Goal: Information Seeking & Learning: Learn about a topic

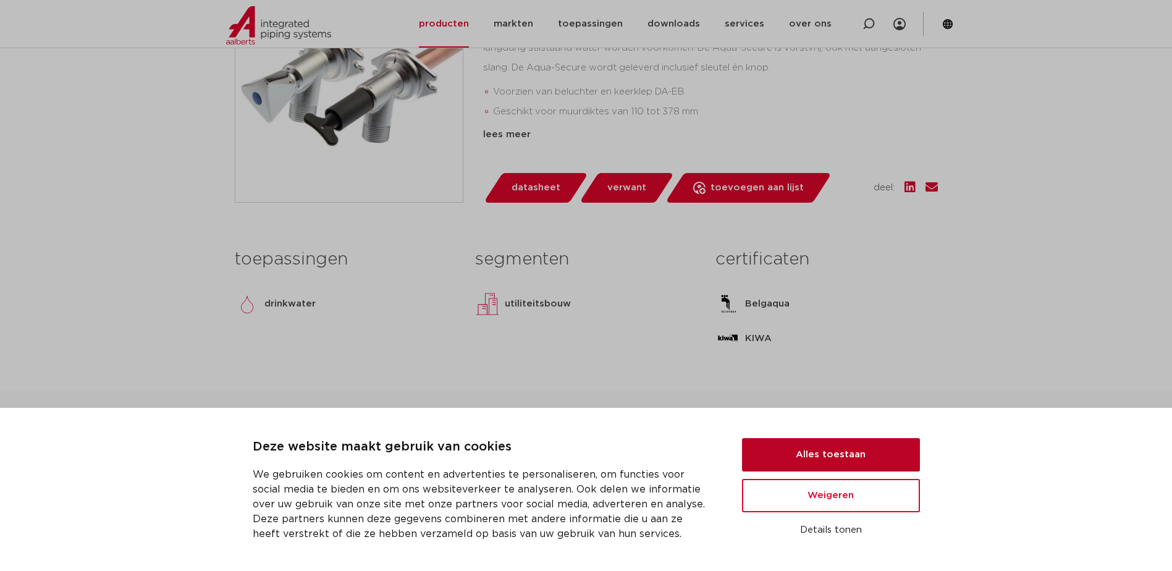
click at [883, 453] on button "Alles toestaan" at bounding box center [831, 454] width 178 height 33
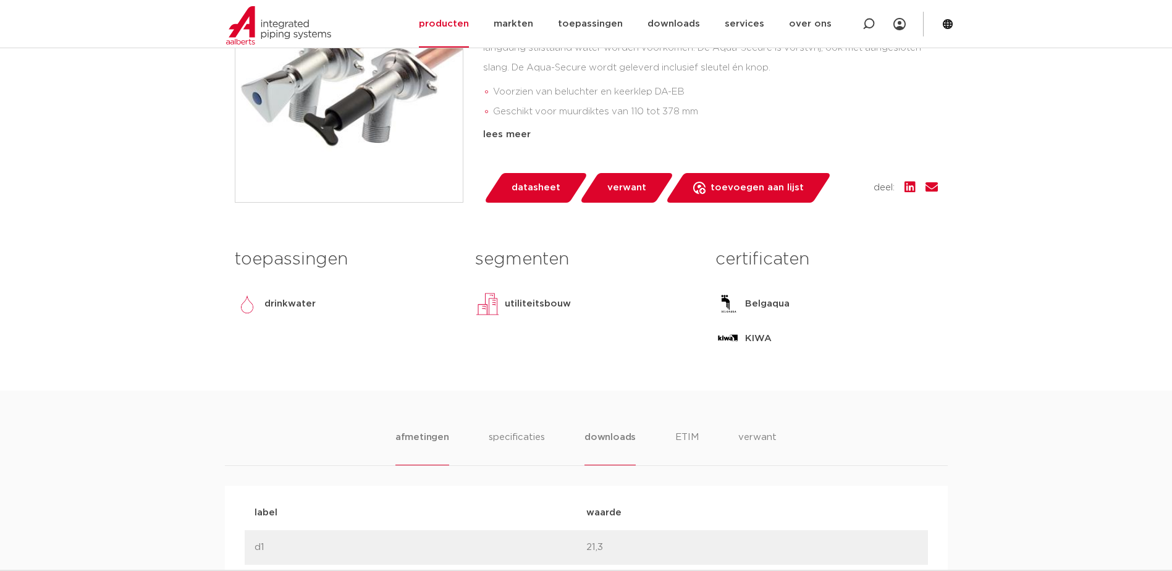
click at [613, 434] on li "downloads" at bounding box center [609, 447] width 51 height 35
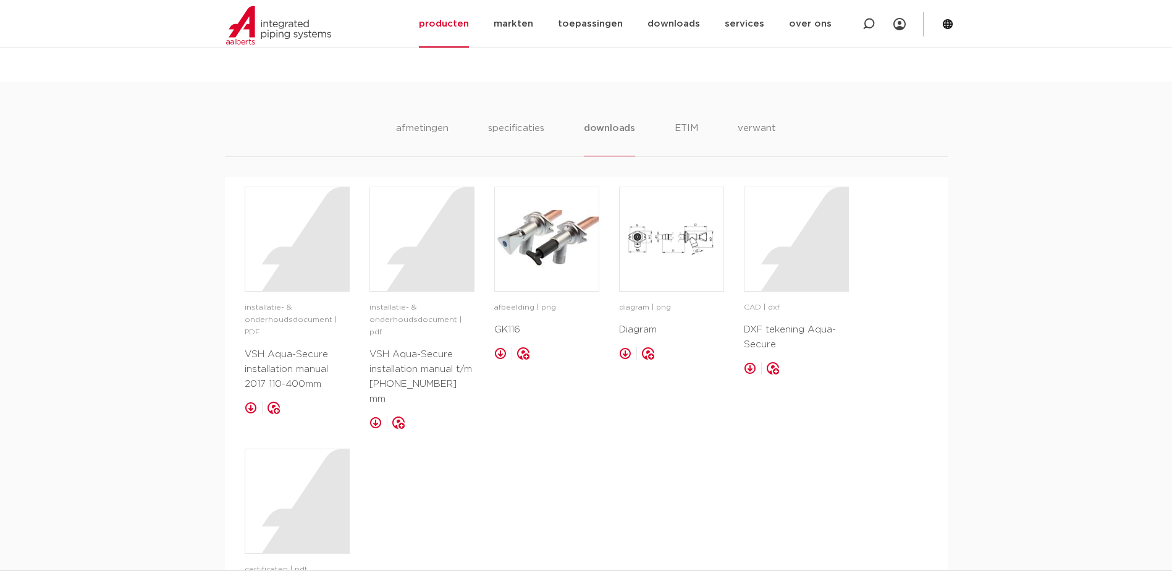
scroll to position [371, 0]
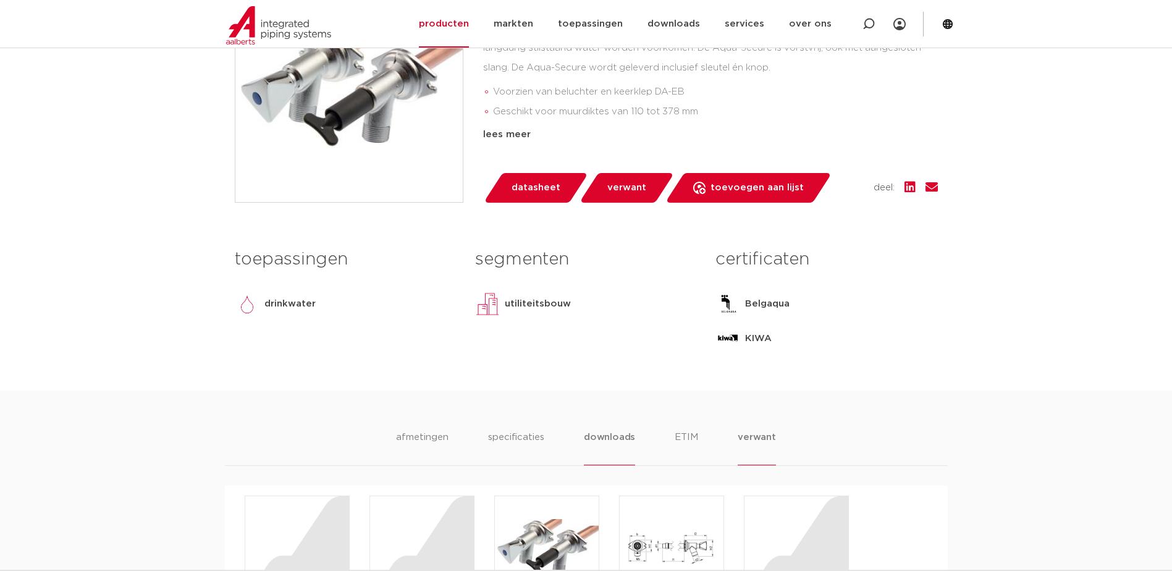
click at [768, 439] on li "verwant" at bounding box center [756, 447] width 38 height 35
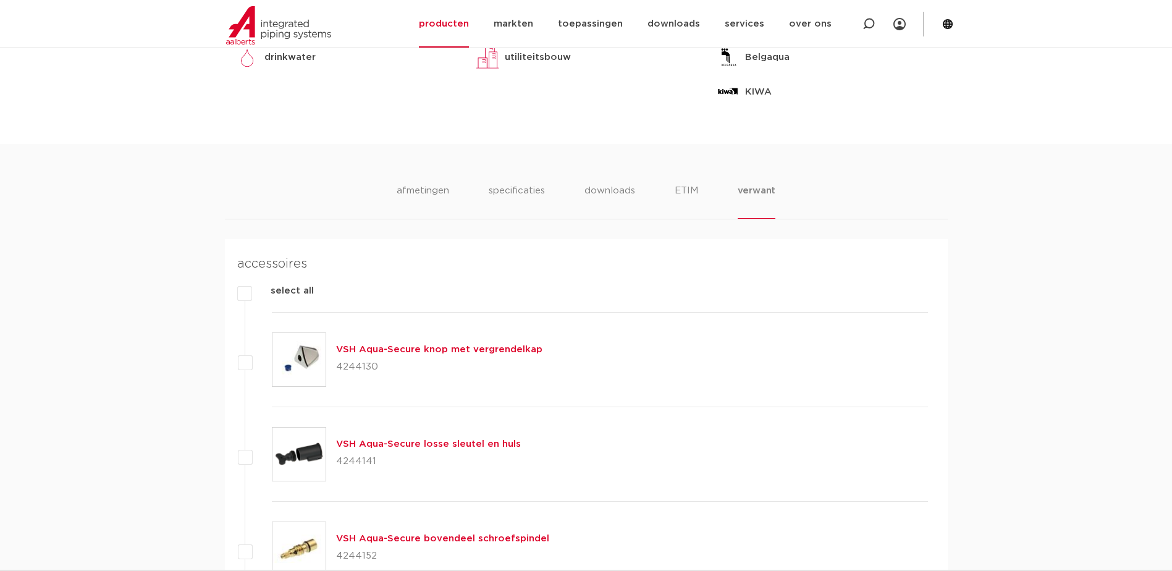
scroll to position [618, 0]
click at [304, 355] on img at bounding box center [298, 358] width 53 height 53
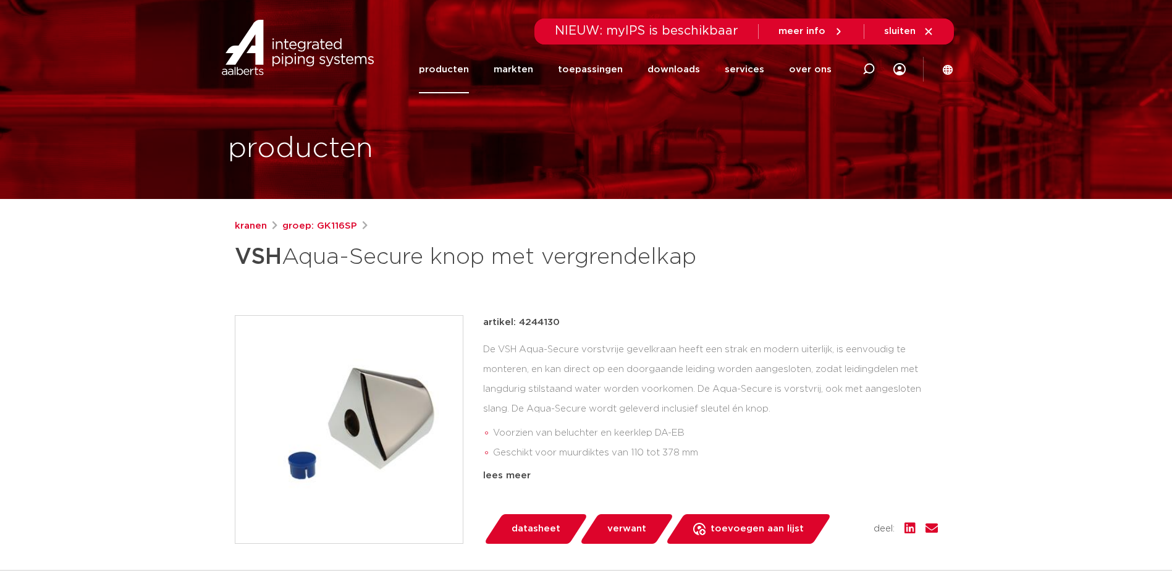
click at [549, 330] on p "artikel: 4244130" at bounding box center [521, 322] width 77 height 15
copy p "4244130"
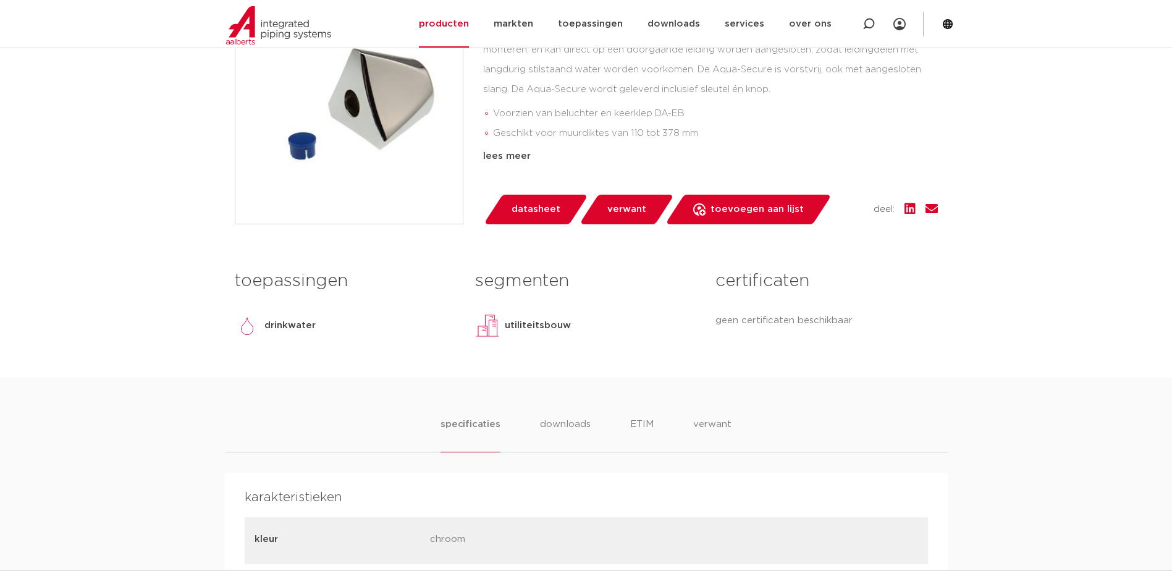
scroll to position [432, 0]
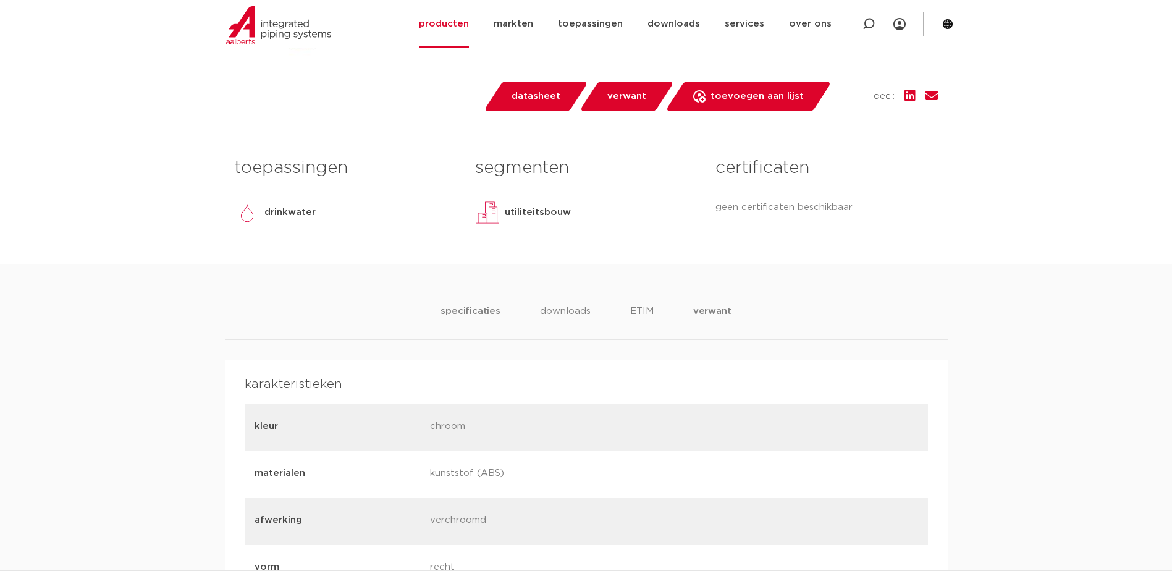
click at [714, 339] on li "verwant" at bounding box center [712, 321] width 38 height 35
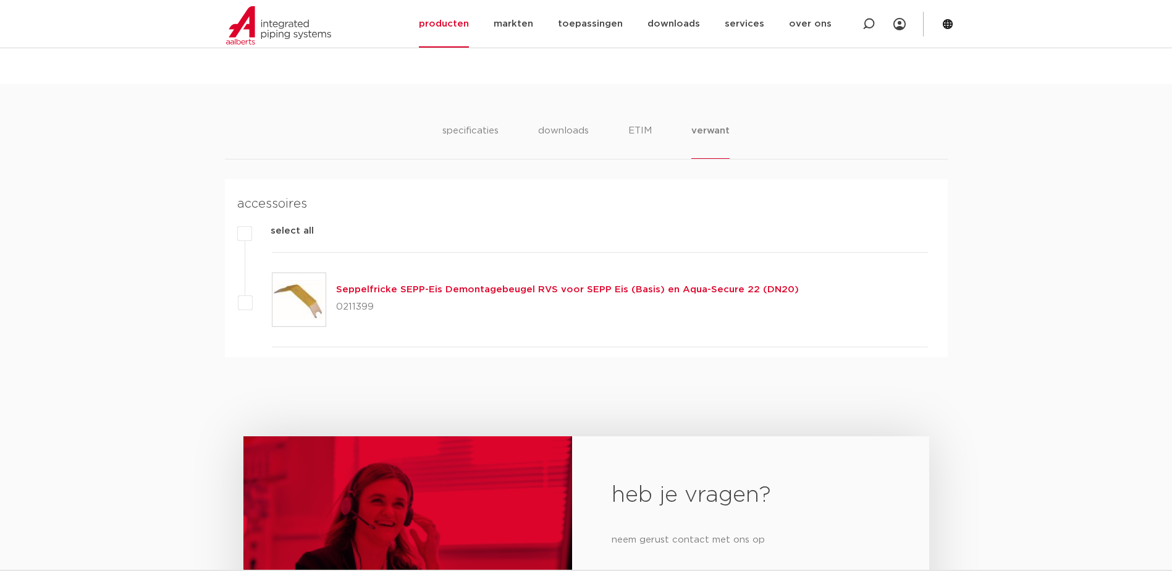
scroll to position [618, 0]
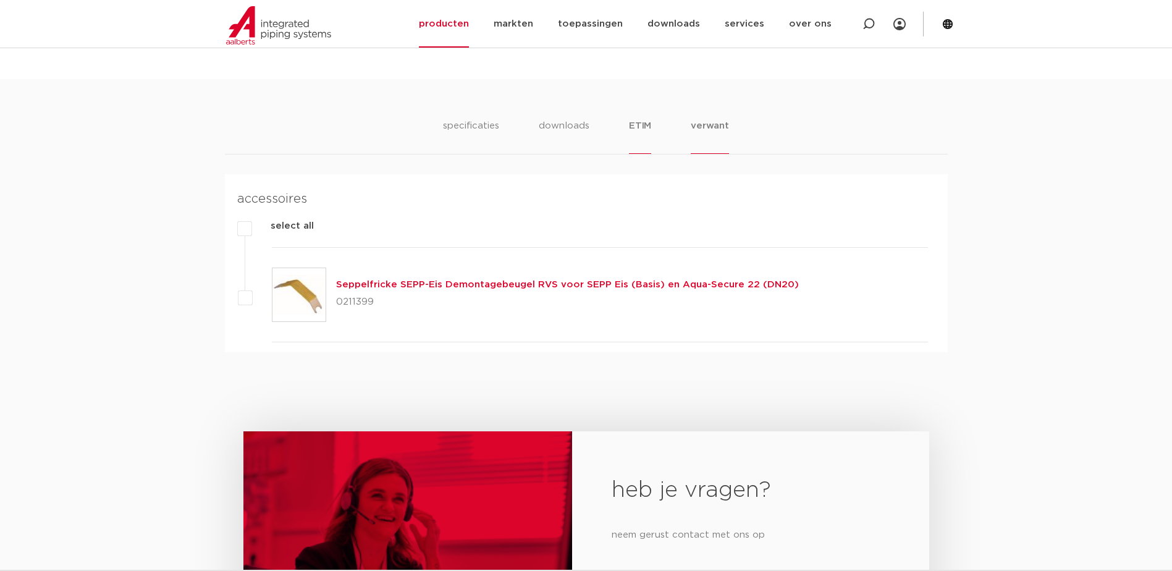
click at [649, 153] on li "ETIM" at bounding box center [640, 136] width 22 height 35
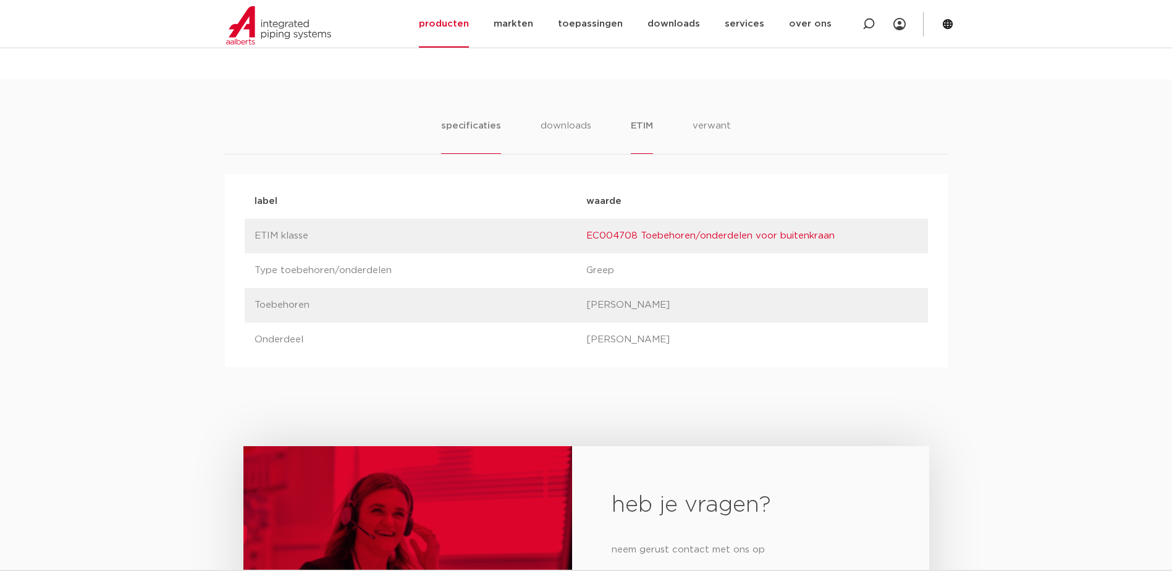
click at [463, 154] on li "specificaties" at bounding box center [470, 136] width 59 height 35
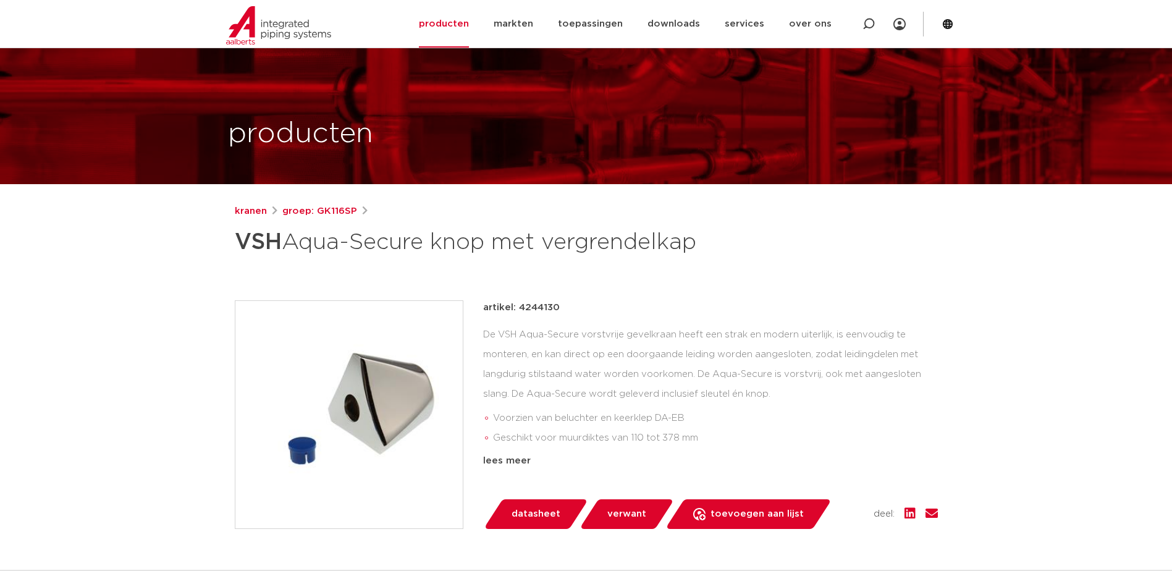
scroll to position [0, 0]
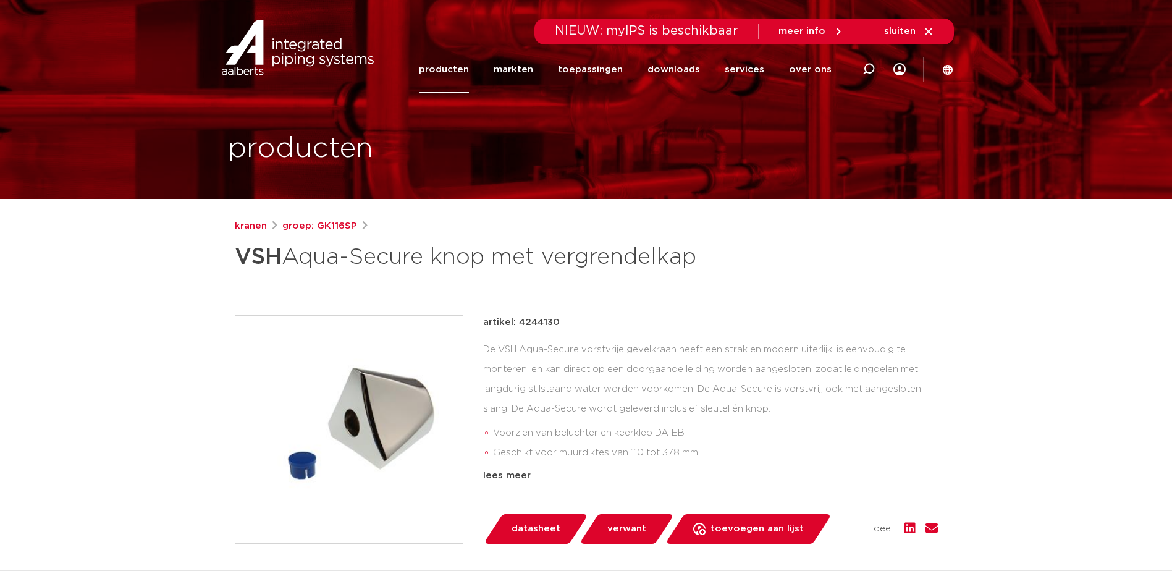
click at [541, 330] on p "artikel: 4244130" at bounding box center [521, 322] width 77 height 15
